Goal: Information Seeking & Learning: Check status

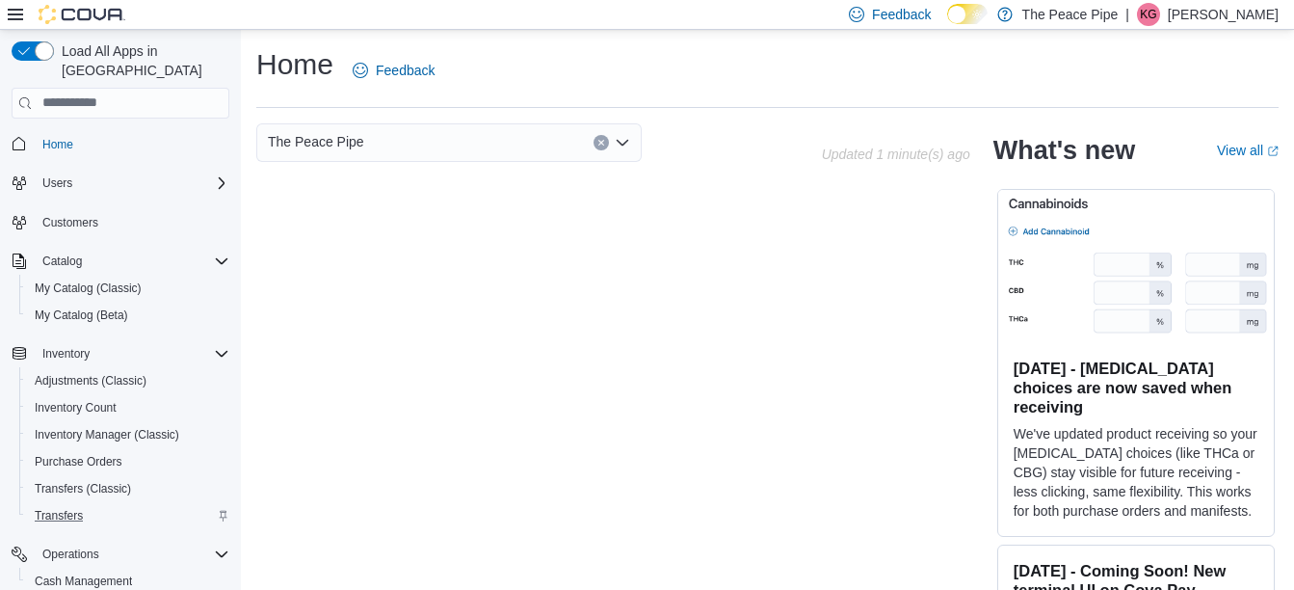
click at [173, 504] on div "Transfers" at bounding box center [128, 515] width 202 height 23
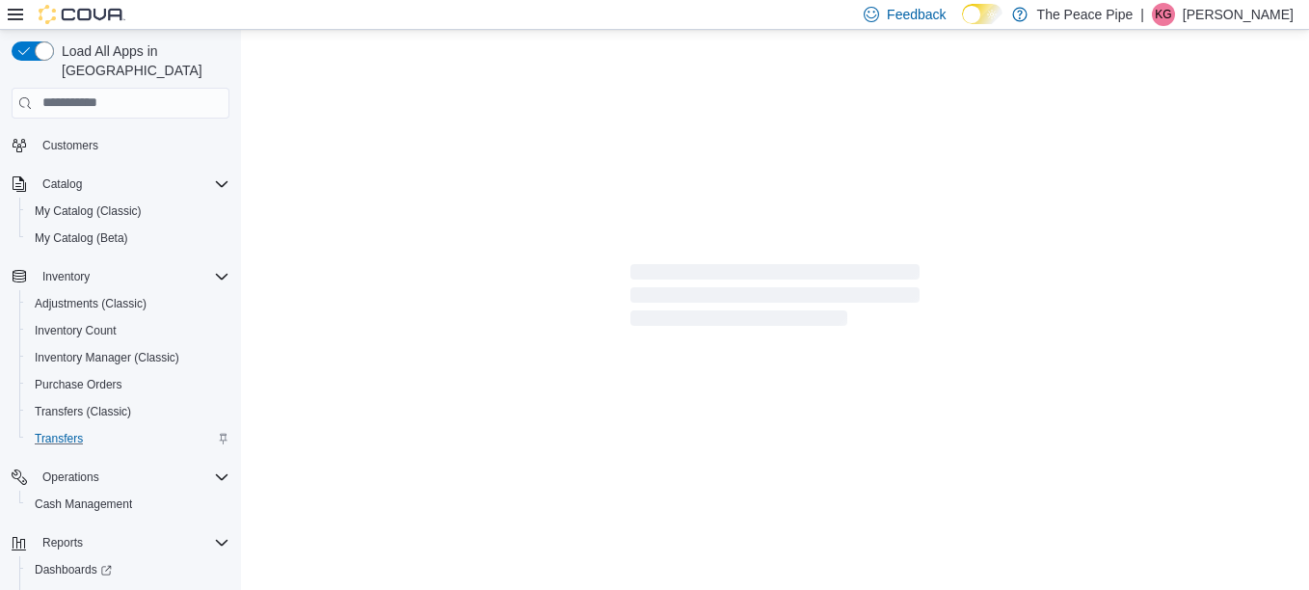
scroll to position [114, 0]
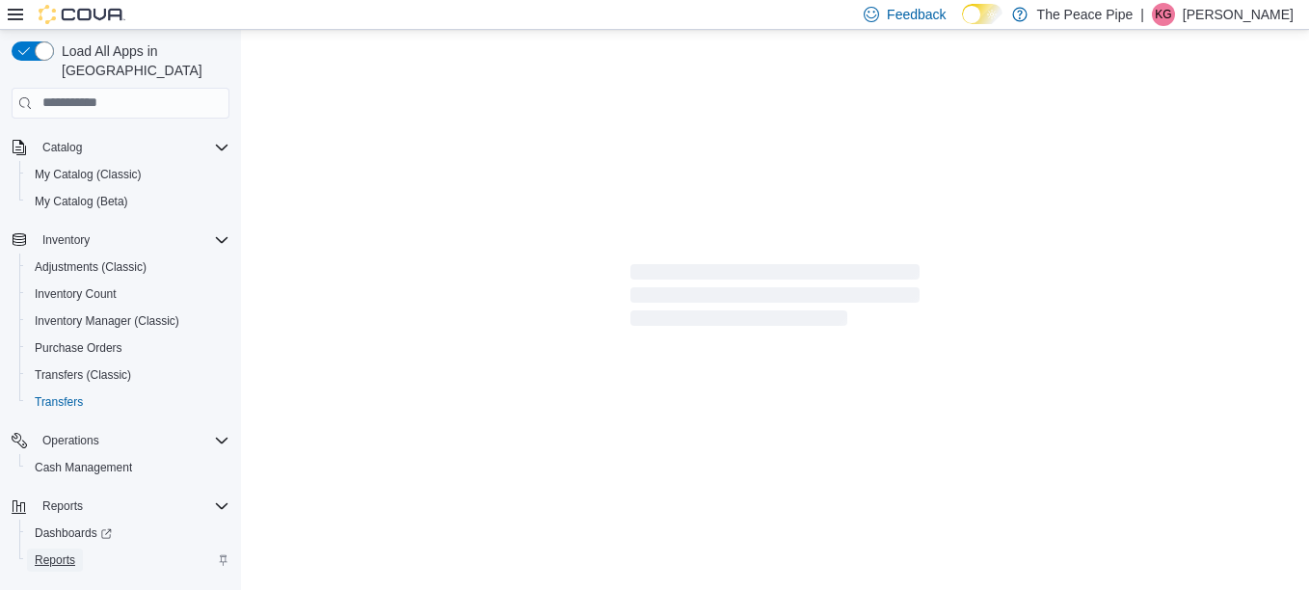
click at [65, 552] on span "Reports" at bounding box center [55, 559] width 40 height 15
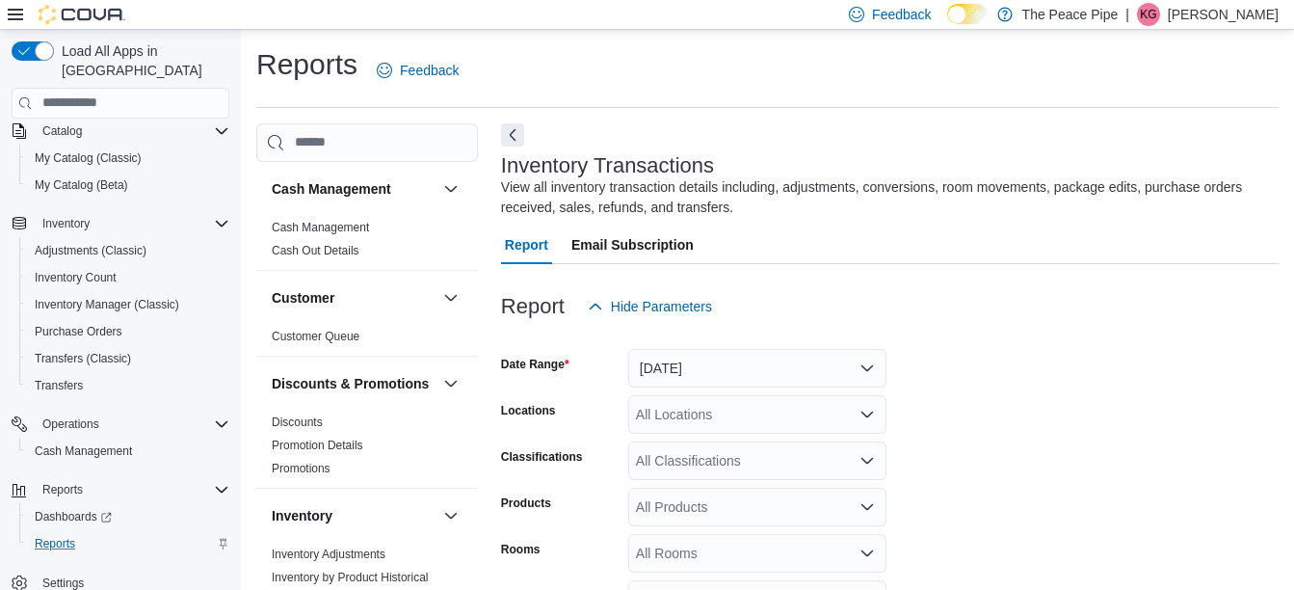
scroll to position [65, 0]
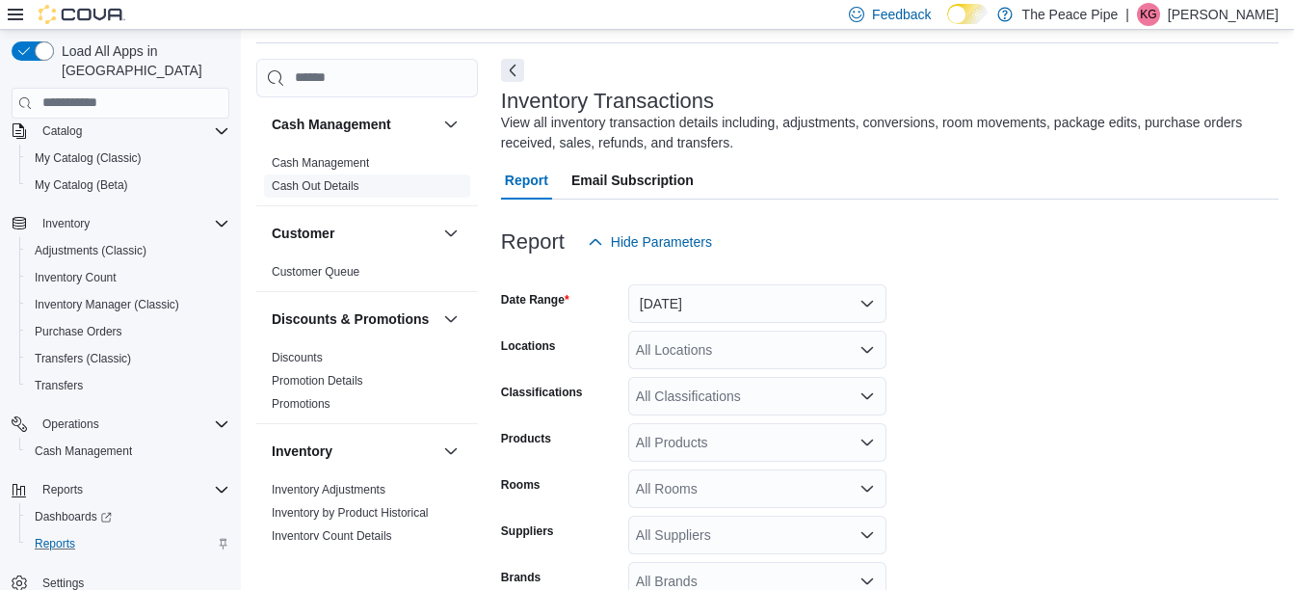
click at [315, 181] on link "Cash Out Details" at bounding box center [316, 185] width 88 height 13
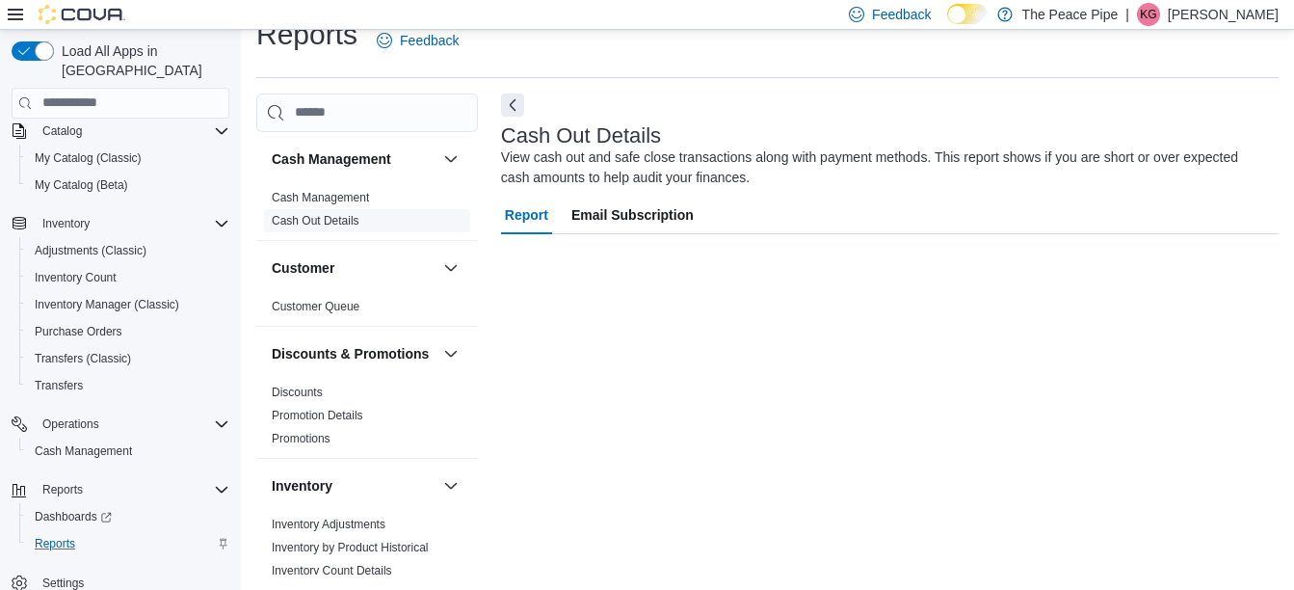
scroll to position [30, 0]
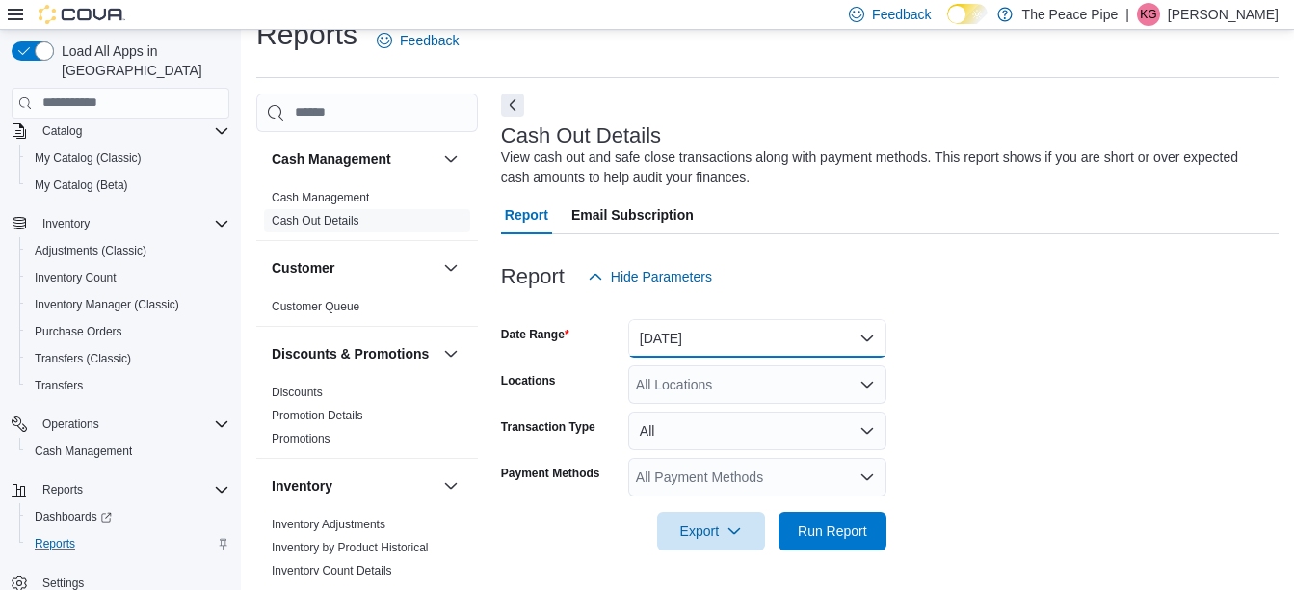
click at [791, 325] on button "Today" at bounding box center [757, 338] width 258 height 39
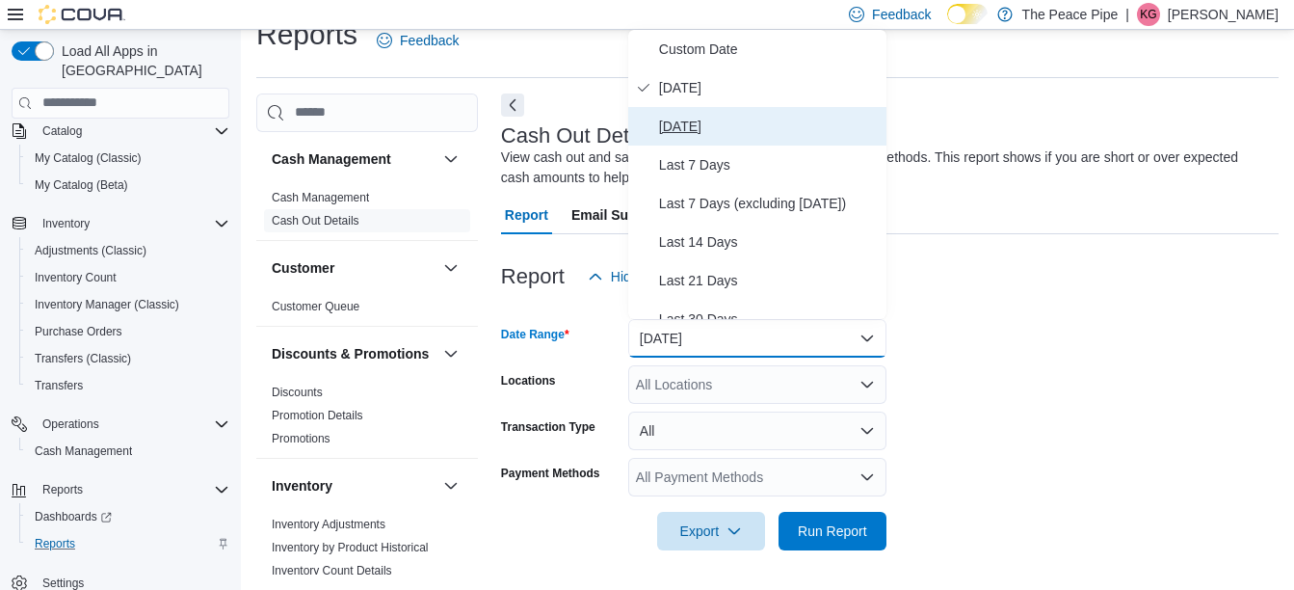
click at [698, 127] on span "Yesterday" at bounding box center [769, 126] width 220 height 23
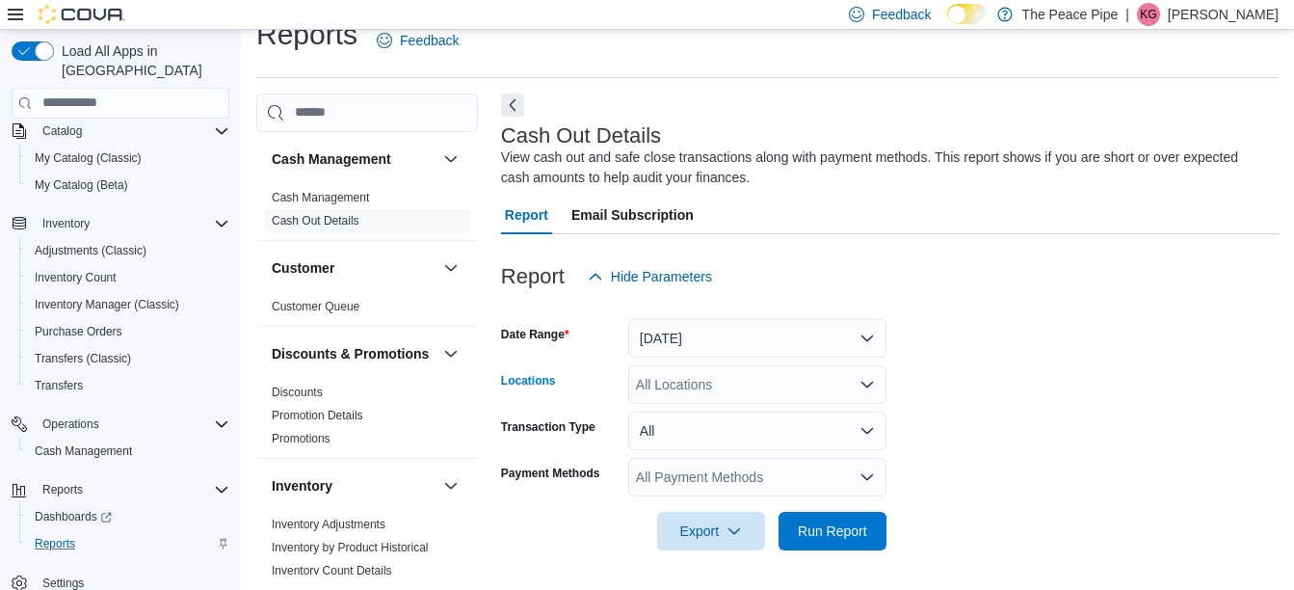
click at [703, 398] on div "All Locations" at bounding box center [757, 384] width 258 height 39
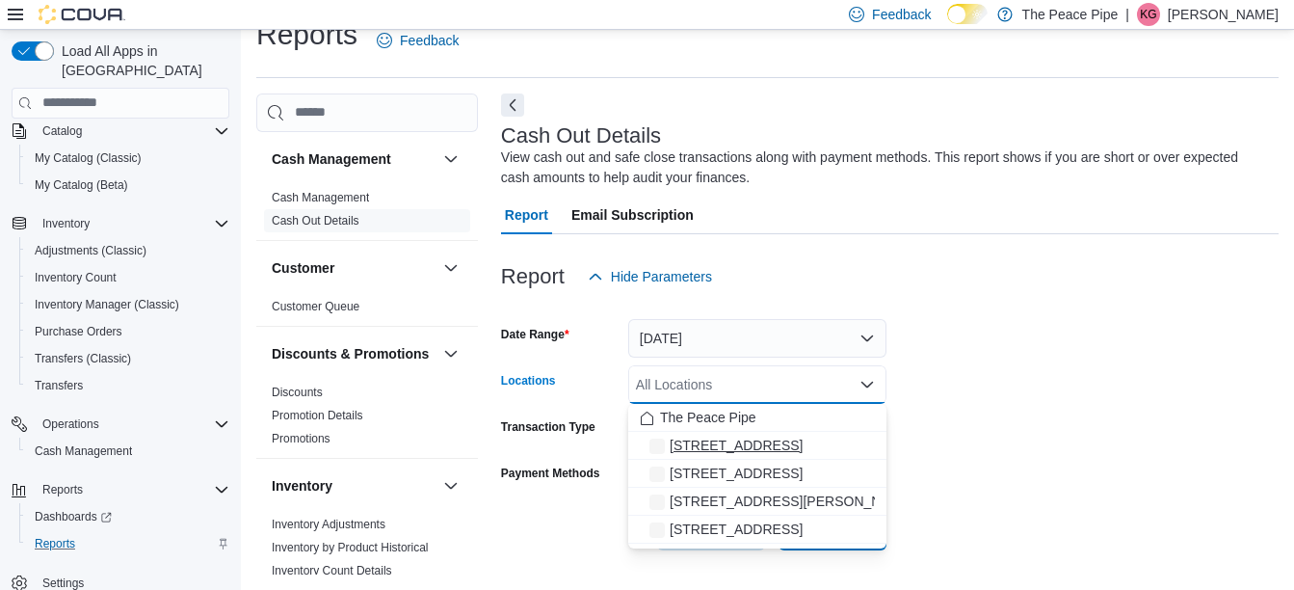
click at [715, 450] on span "1 King St E." at bounding box center [736, 445] width 133 height 19
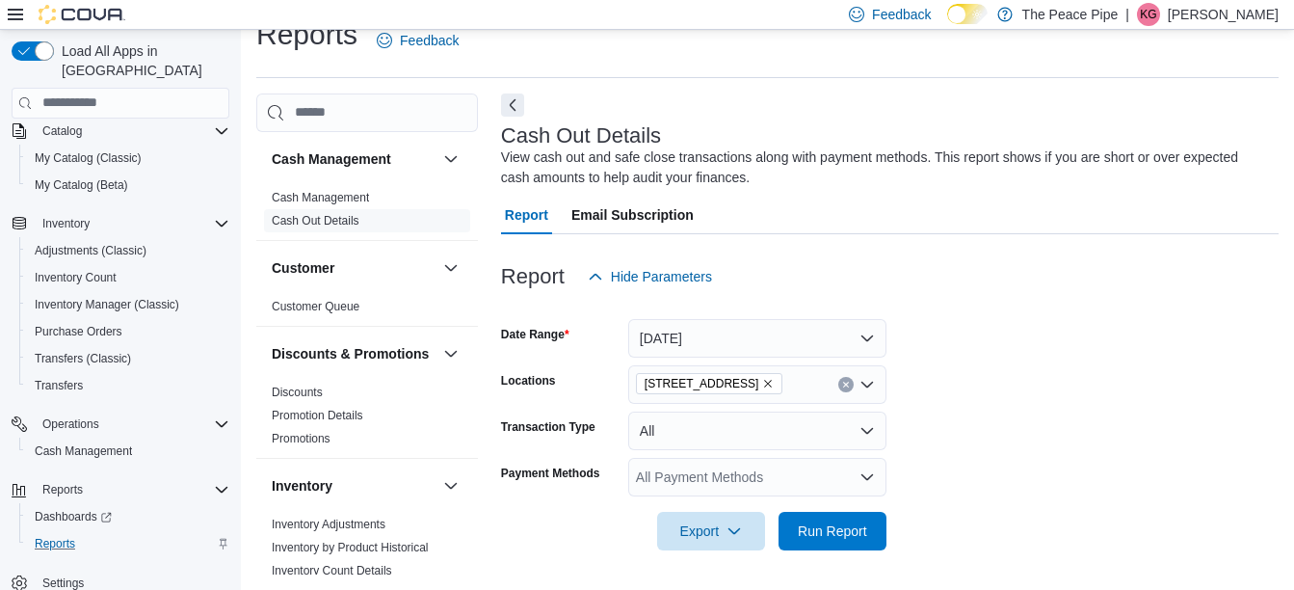
click at [1167, 433] on form "Date Range Yesterday Locations 1 King St E. Transaction Type All Payment Method…" at bounding box center [890, 423] width 778 height 254
click at [859, 524] on span "Run Report" at bounding box center [832, 529] width 69 height 19
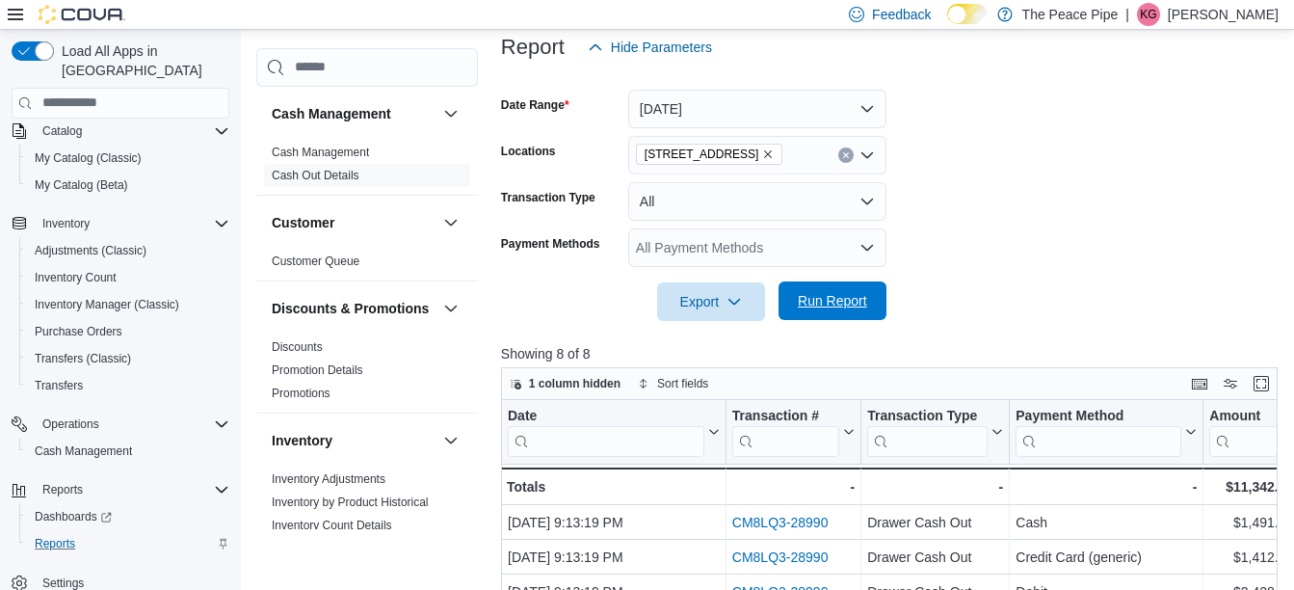
scroll to position [261, 0]
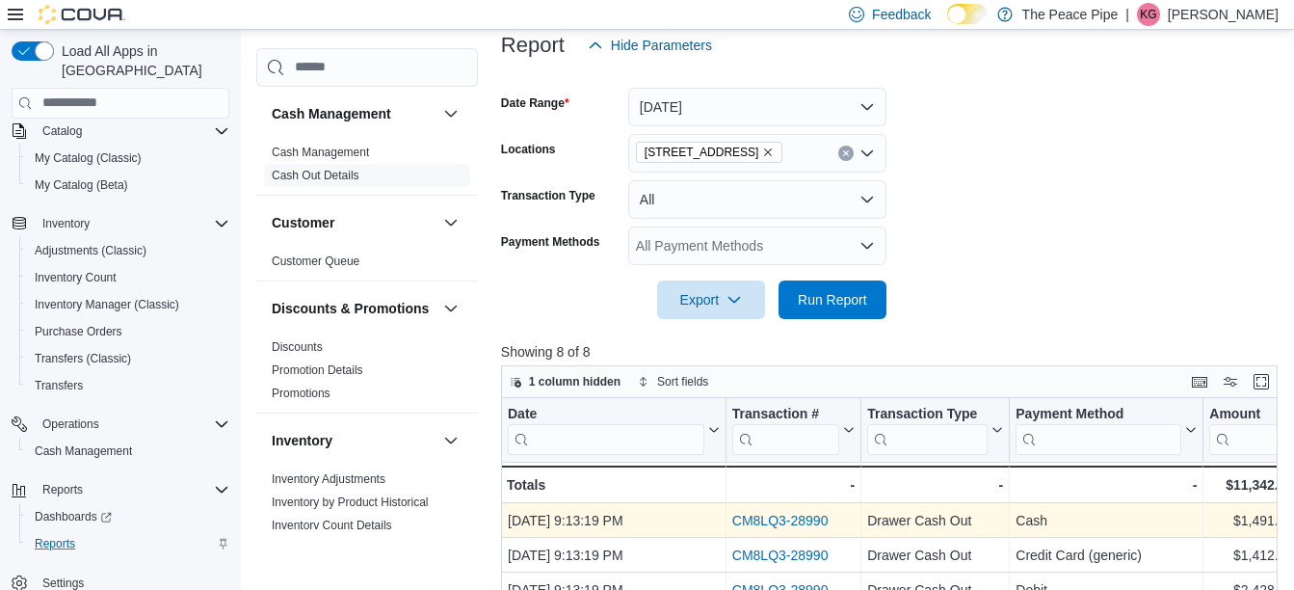
click at [807, 518] on link "CM8LQ3-28990" at bounding box center [780, 520] width 96 height 15
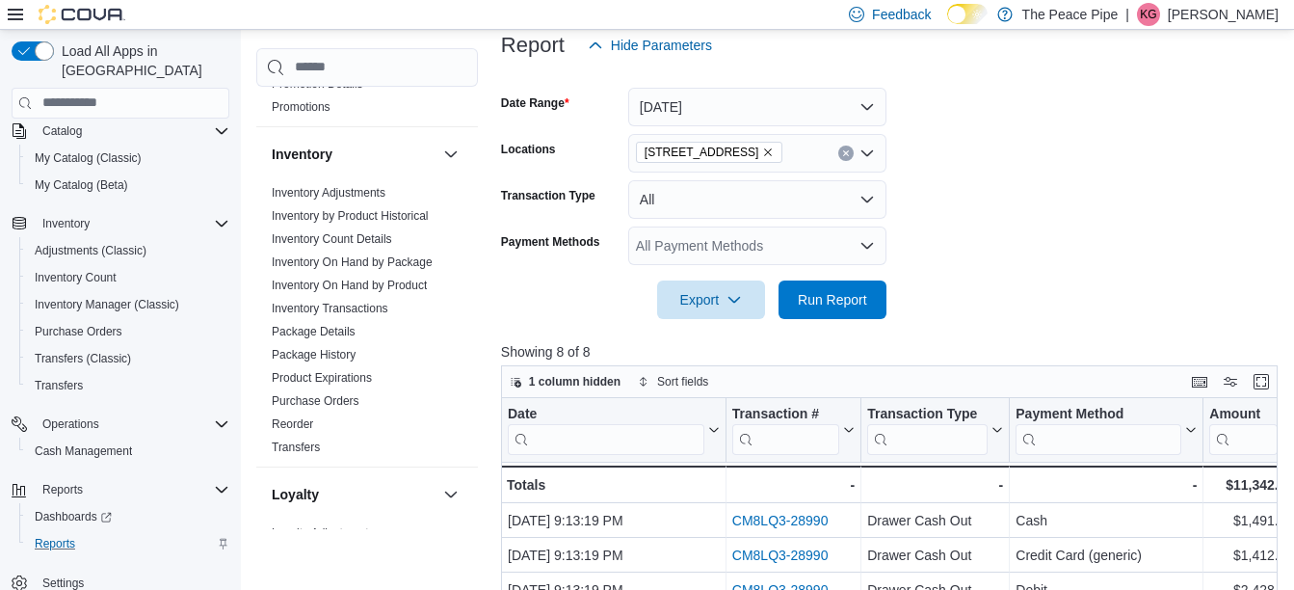
scroll to position [289, 0]
click at [300, 428] on link "Reorder" at bounding box center [292, 420] width 41 height 13
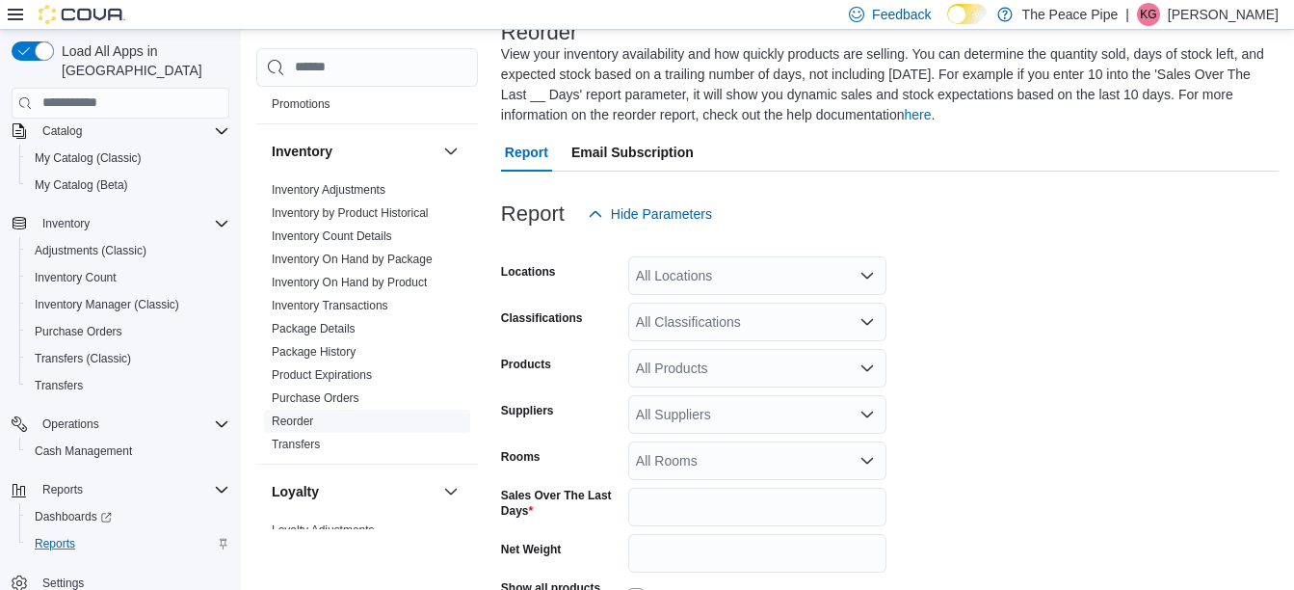
scroll to position [105, 0]
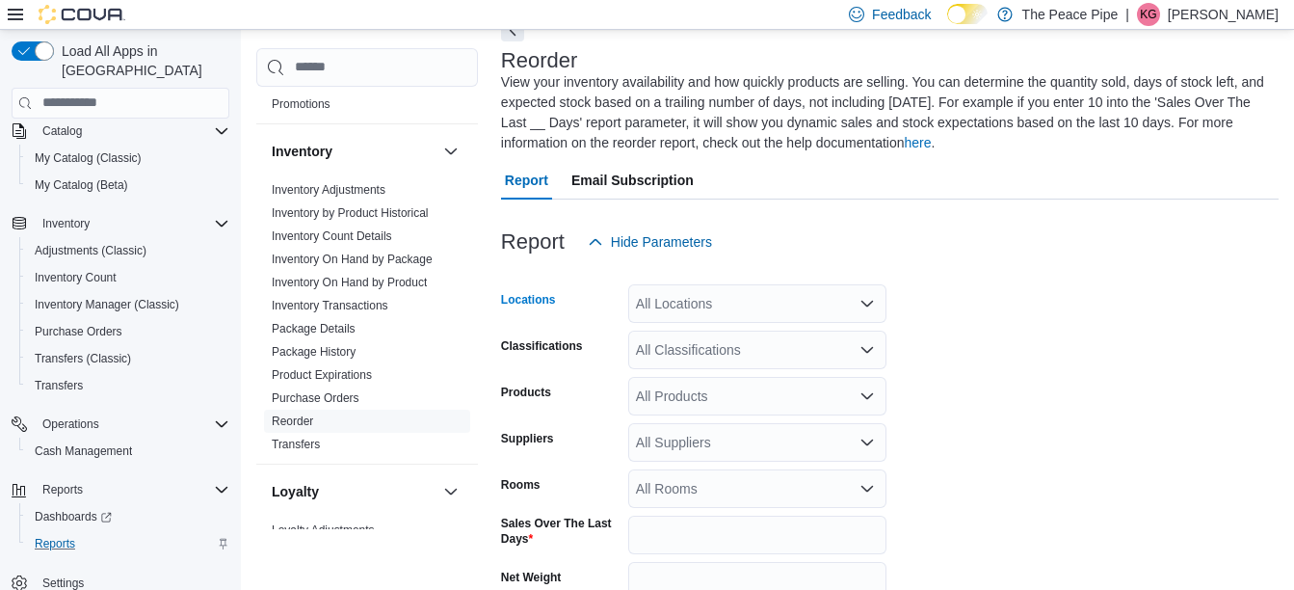
click at [719, 299] on div "All Locations" at bounding box center [757, 303] width 258 height 39
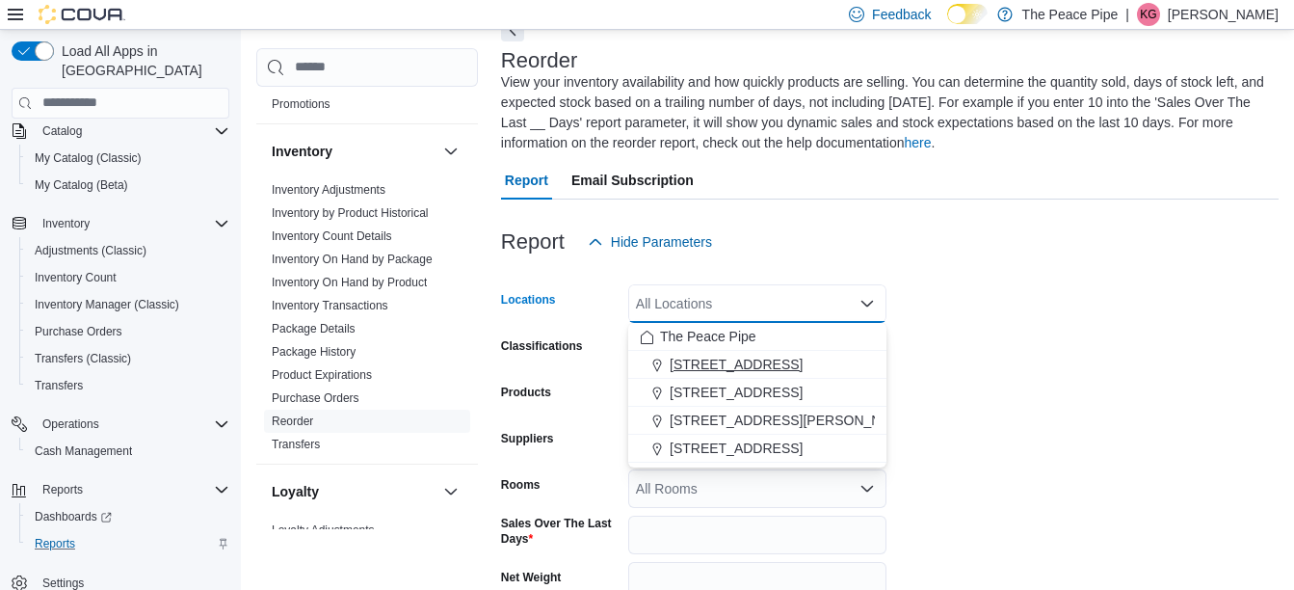
click at [708, 370] on span "1 King St E." at bounding box center [736, 364] width 133 height 19
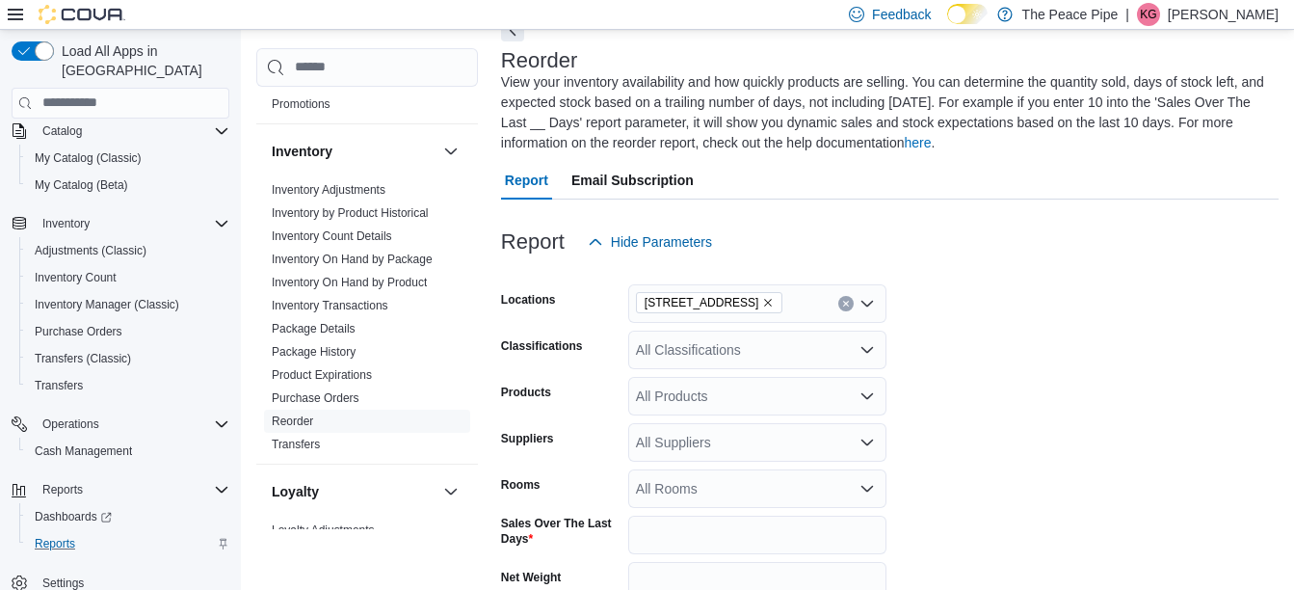
click at [1075, 347] on form "Locations 1 King St E. Classifications All Classifications Products All Product…" at bounding box center [890, 499] width 778 height 476
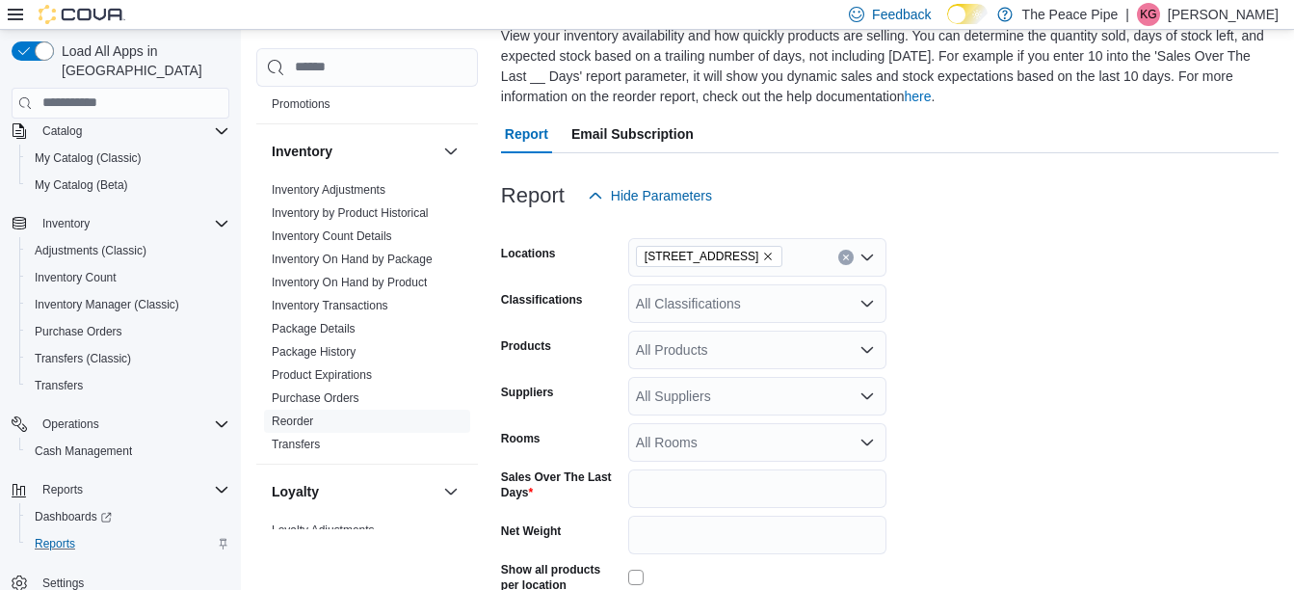
scroll to position [182, 0]
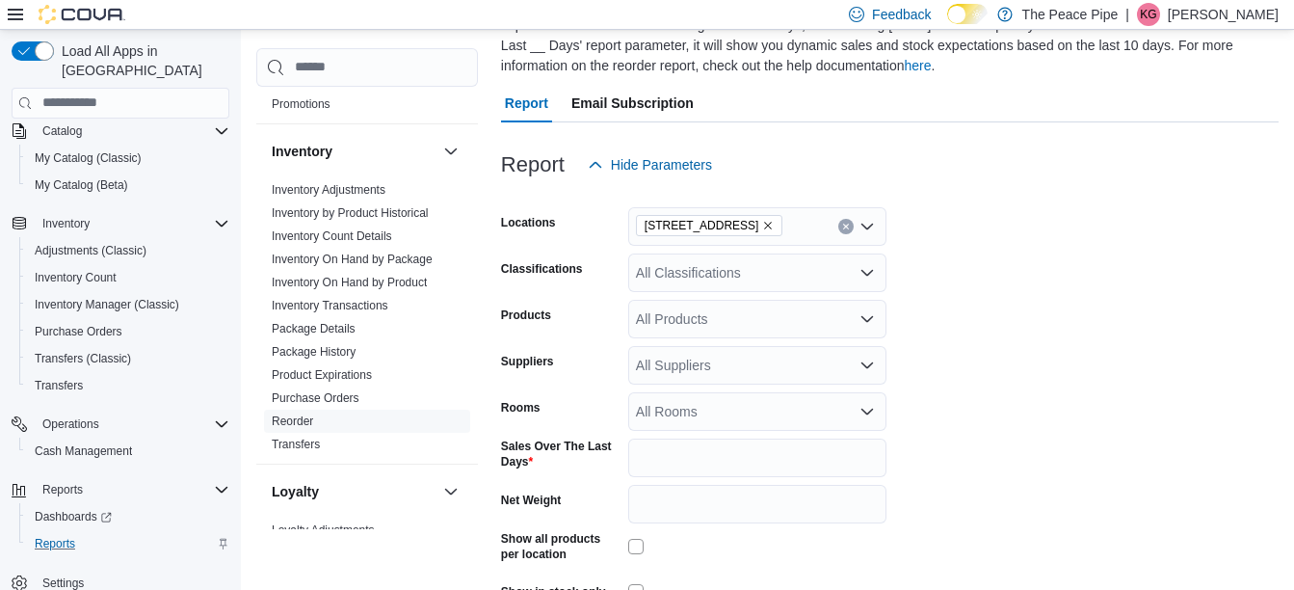
click at [728, 481] on form "Locations 1 King St E. Classifications All Classifications Products All Product…" at bounding box center [890, 422] width 778 height 476
click at [717, 481] on form "Locations 1 King St E. Classifications All Classifications Products All Product…" at bounding box center [890, 422] width 778 height 476
click at [707, 461] on input "*" at bounding box center [757, 457] width 258 height 39
type input "**"
click at [686, 363] on div "All Suppliers" at bounding box center [757, 365] width 258 height 39
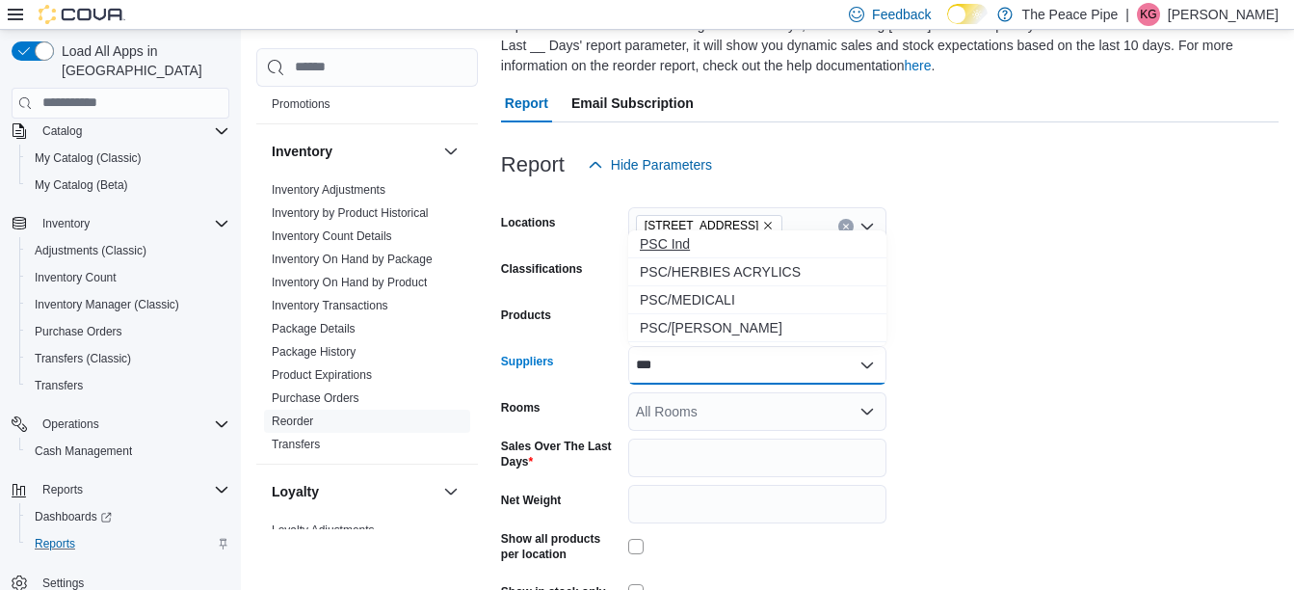
type input "***"
click at [669, 245] on span "PSC Ind" at bounding box center [757, 243] width 235 height 19
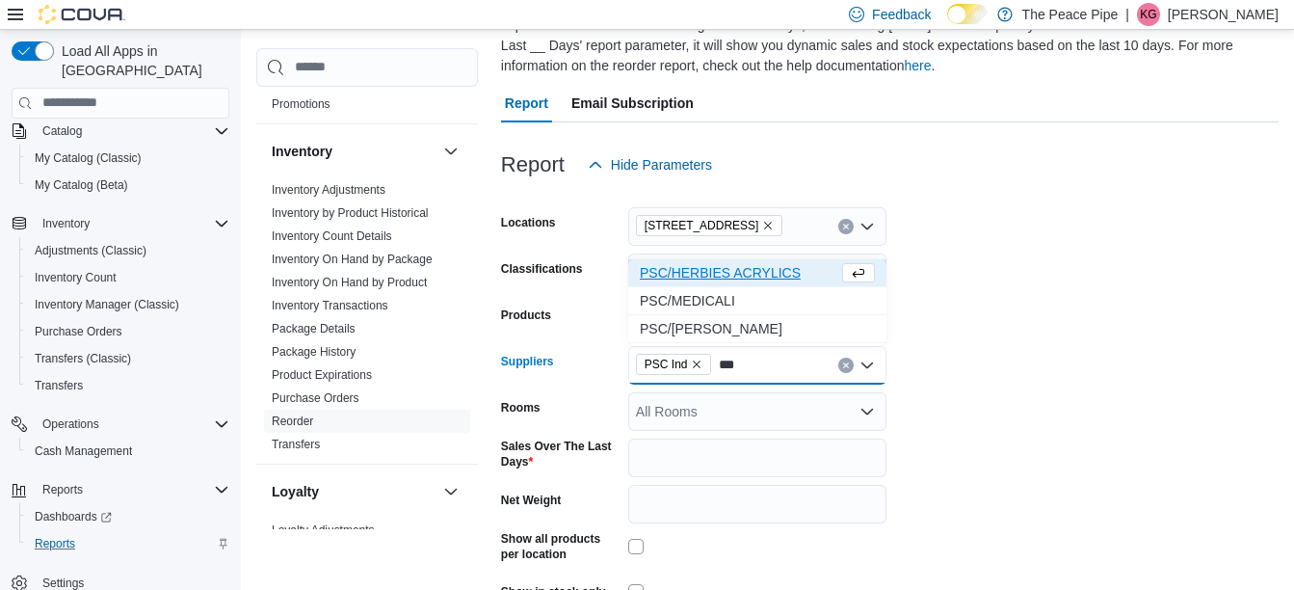
type input "***"
click at [684, 263] on span "PSC/HERBIES ACRYLICS" at bounding box center [739, 272] width 199 height 19
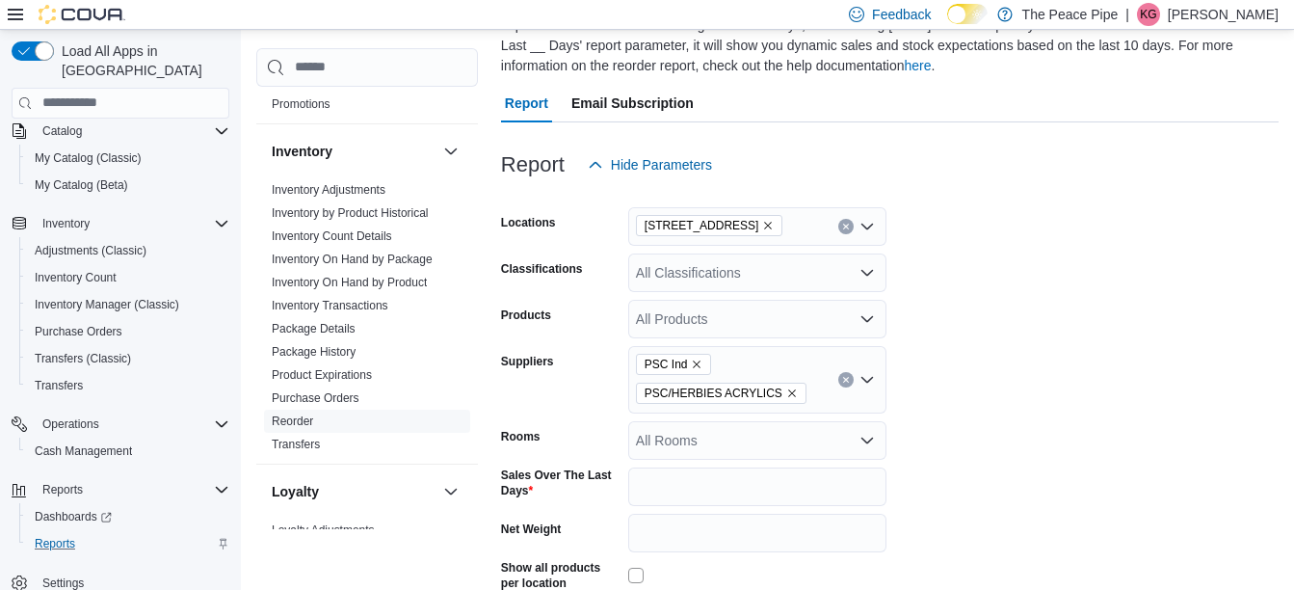
click at [1189, 309] on form "Locations 1 King St E. Classifications All Classifications Products All Product…" at bounding box center [890, 436] width 778 height 505
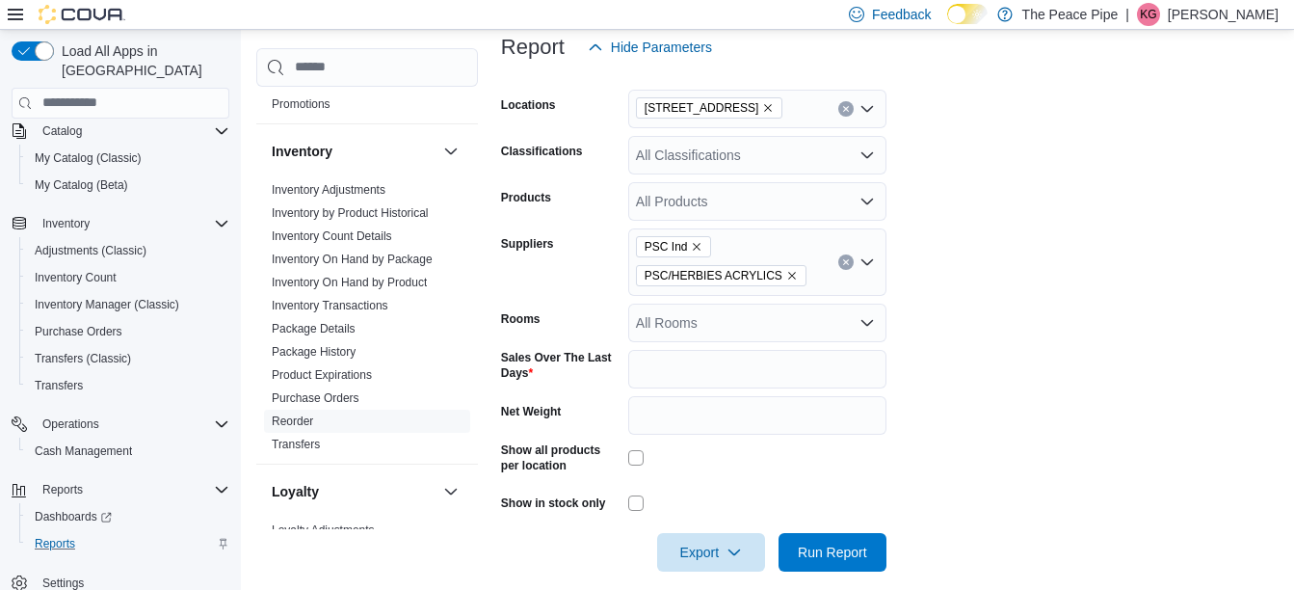
scroll to position [320, 0]
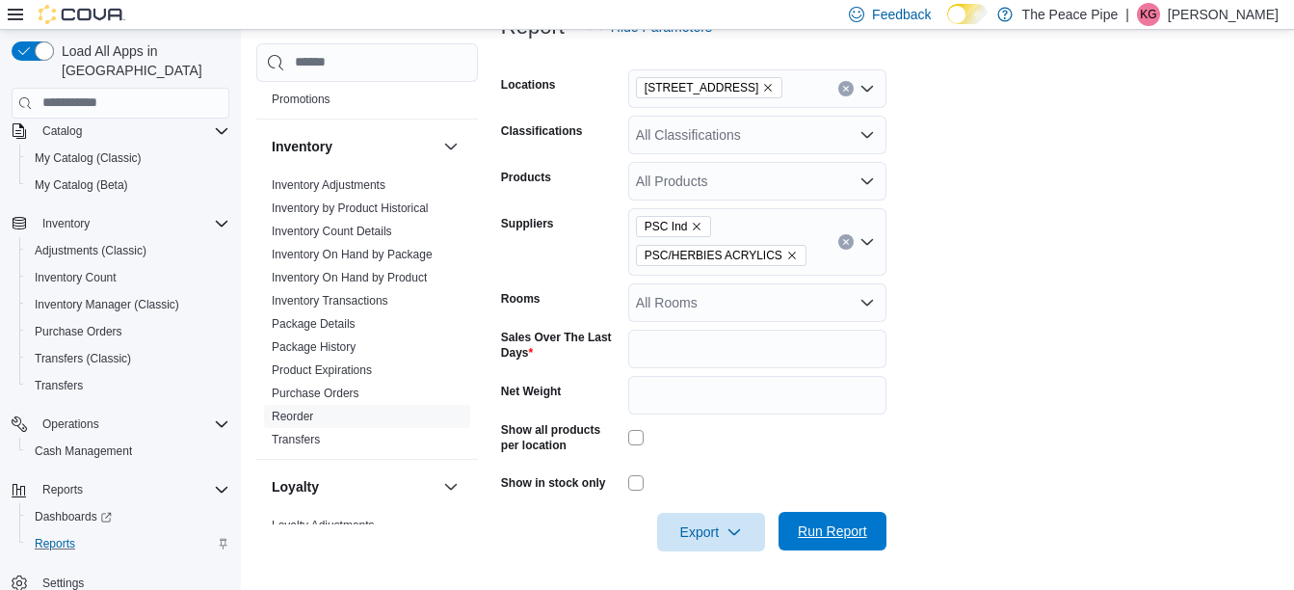
click at [824, 529] on span "Run Report" at bounding box center [832, 530] width 69 height 19
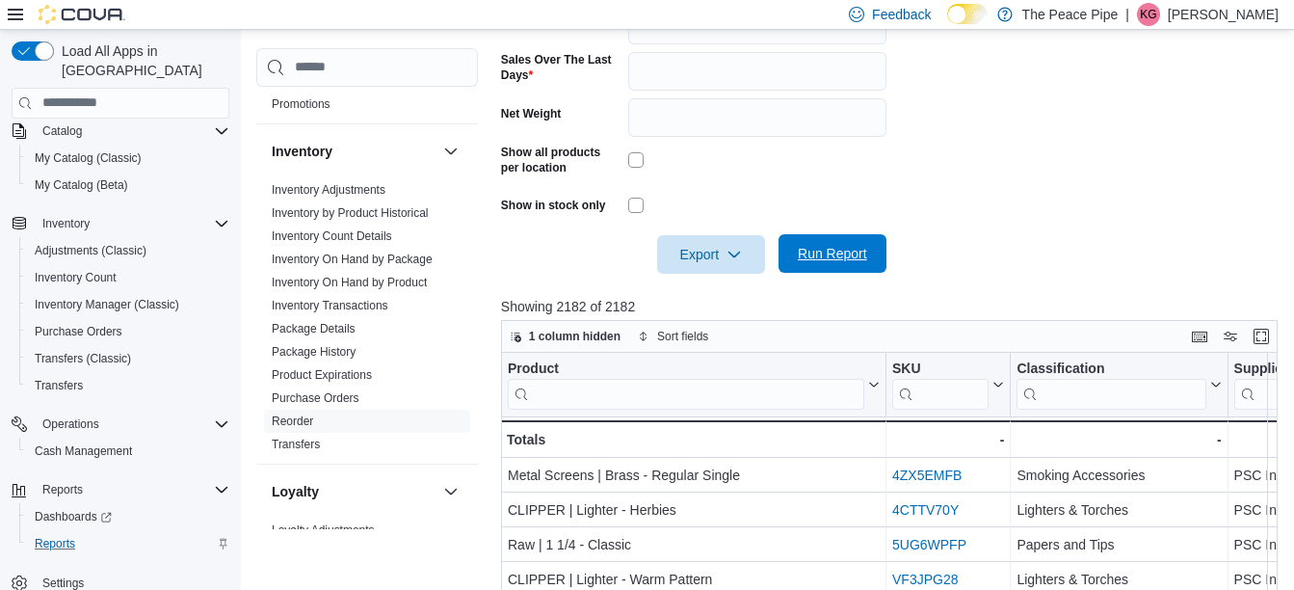
scroll to position [628, 0]
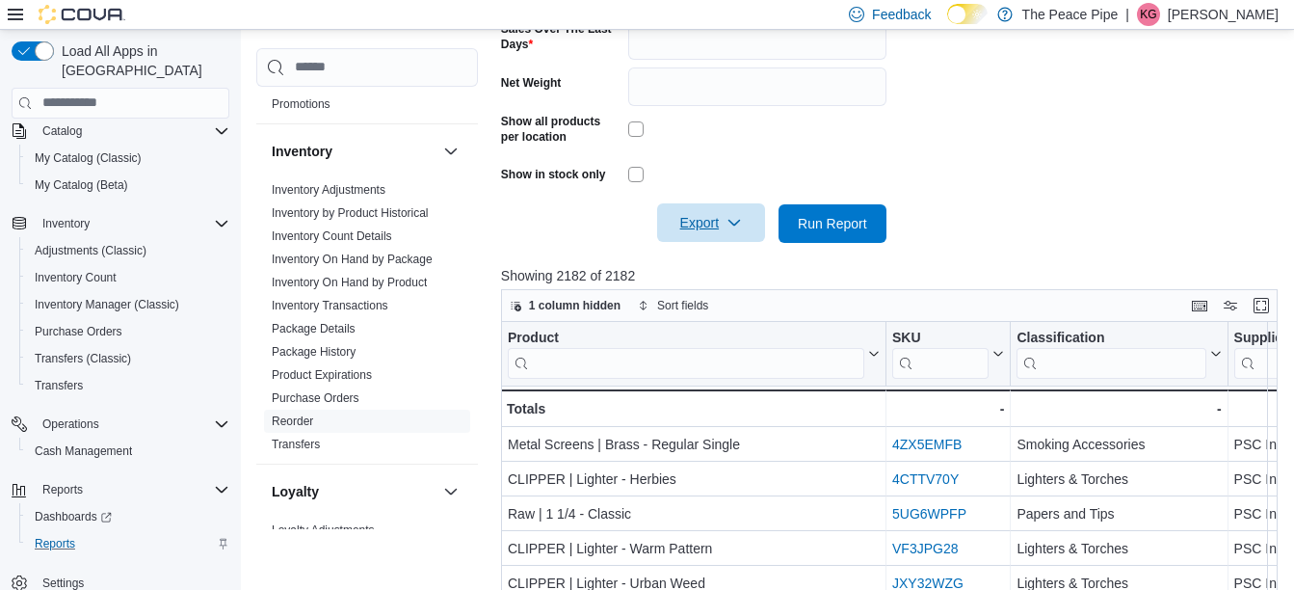
click at [711, 207] on span "Export" at bounding box center [711, 222] width 85 height 39
click at [734, 265] on span "Export to Excel" at bounding box center [714, 261] width 87 height 15
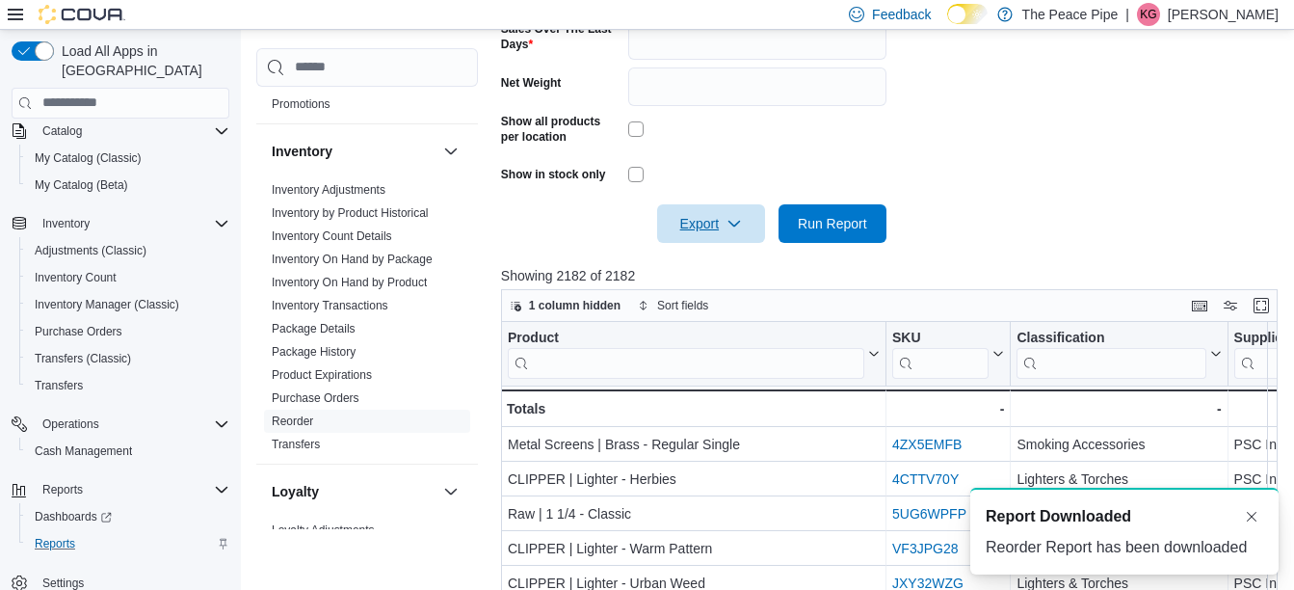
scroll to position [0, 0]
